Goal: Transaction & Acquisition: Subscribe to service/newsletter

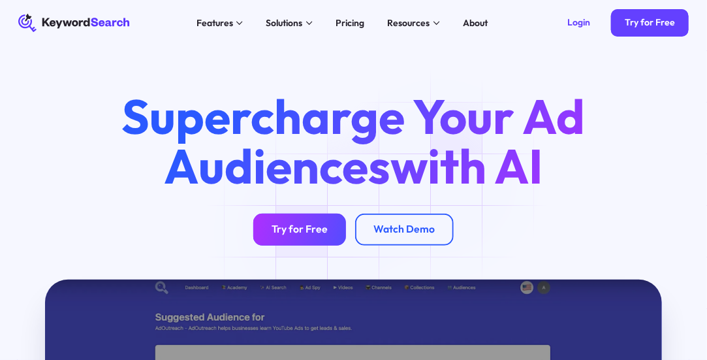
click at [319, 231] on div "Try for Free" at bounding box center [300, 229] width 56 height 13
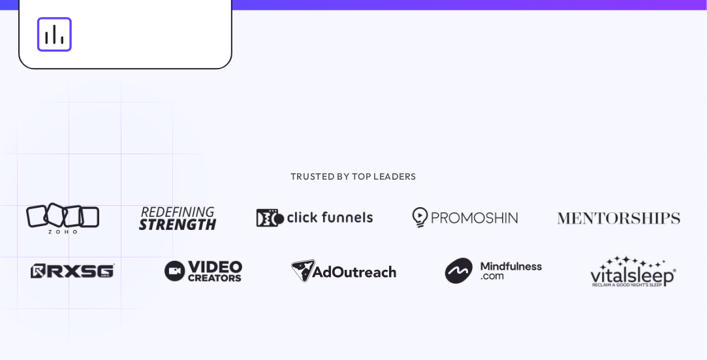
scroll to position [1133, 0]
